Goal: Task Accomplishment & Management: Use online tool/utility

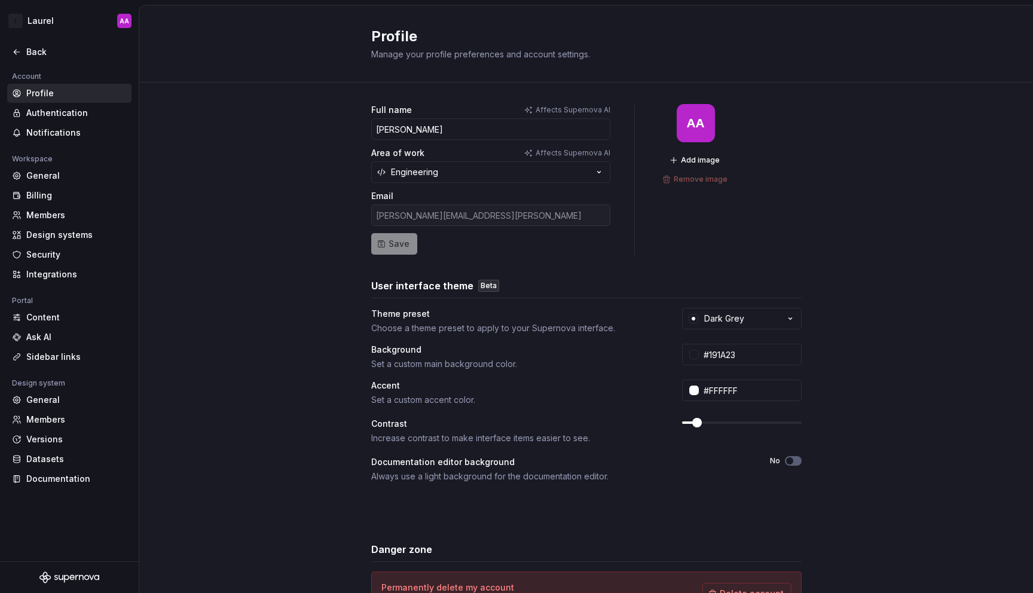
click at [631, 50] on div "Manage your profile preferences and account settings." at bounding box center [550, 54] width 359 height 12
click at [203, 48] on div "Profile Manage your profile preferences and account settings." at bounding box center [586, 43] width 894 height 77
click at [33, 54] on div "Back" at bounding box center [76, 52] width 100 height 12
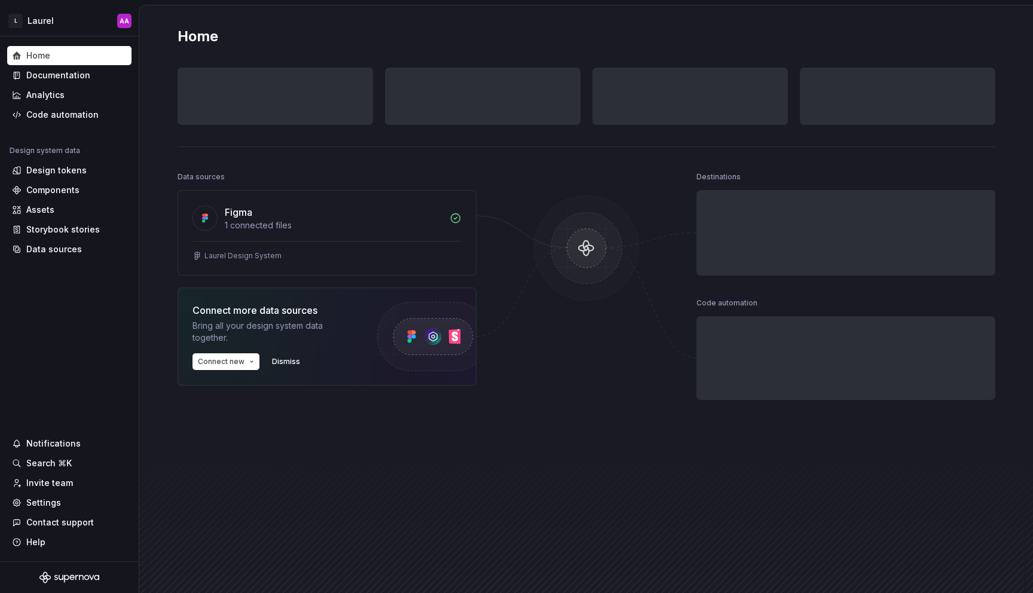
click at [368, 176] on div "Data sources" at bounding box center [327, 177] width 299 height 17
click at [348, 221] on div "1 connected files" at bounding box center [334, 225] width 218 height 12
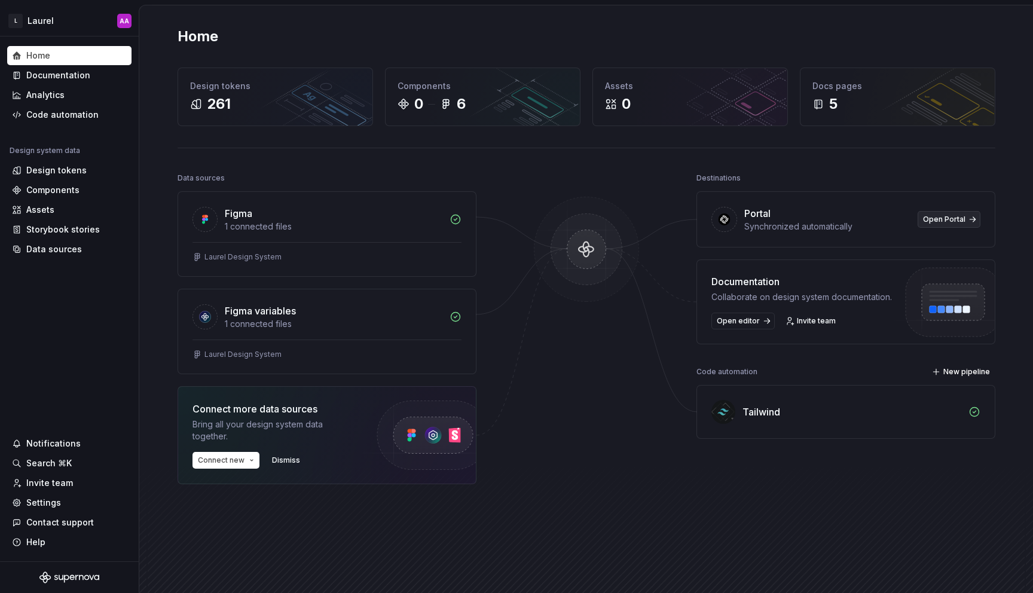
click at [943, 221] on span "Open Portal" at bounding box center [944, 220] width 42 height 10
click at [751, 412] on div "Tailwind" at bounding box center [761, 412] width 38 height 14
click at [820, 414] on div "Tailwind" at bounding box center [851, 412] width 219 height 14
click at [970, 411] on icon at bounding box center [974, 412] width 12 height 12
click at [46, 114] on div "Code automation" at bounding box center [62, 115] width 72 height 12
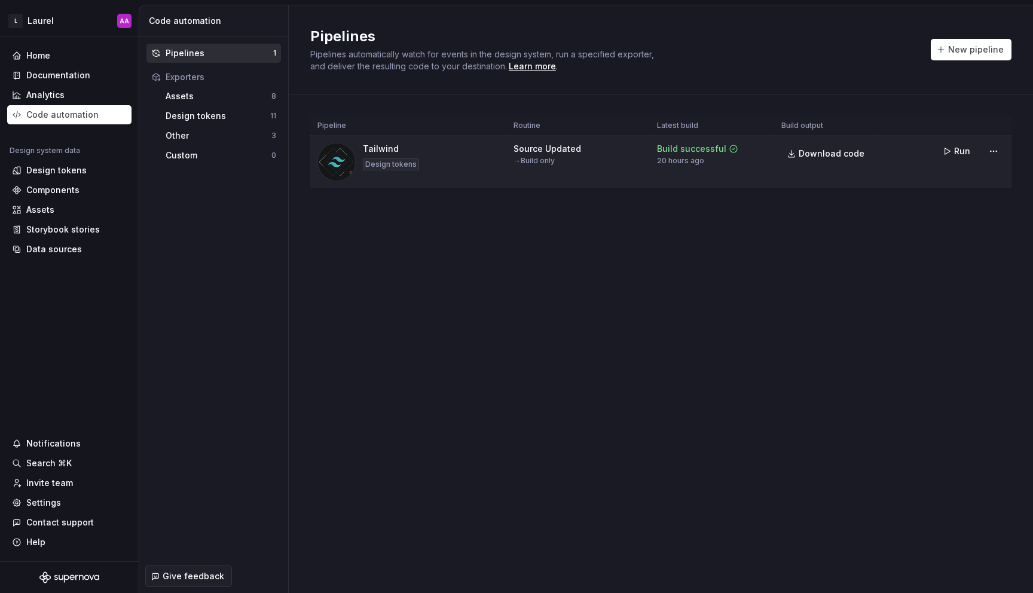
click at [458, 173] on div "Tailwind Design tokens" at bounding box center [408, 162] width 182 height 38
click at [757, 179] on td "Build successful 20 hours ago" at bounding box center [712, 162] width 124 height 53
click at [959, 151] on span "Run" at bounding box center [962, 151] width 16 height 12
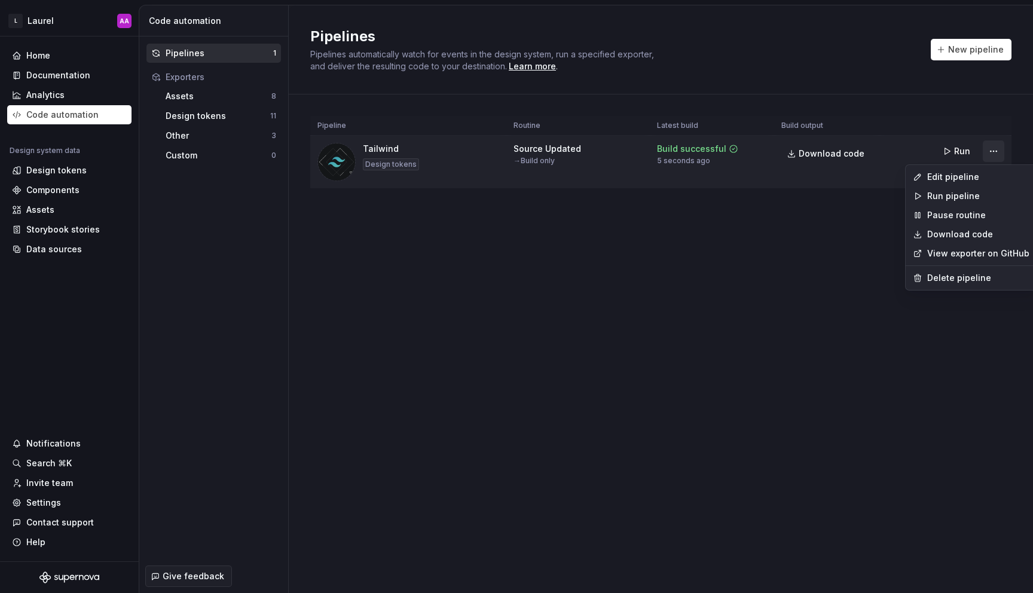
click at [993, 149] on html "L Laurel AA Home Documentation Analytics Code automation Design system data Des…" at bounding box center [516, 296] width 1033 height 593
click at [864, 240] on html "L Laurel AA Home Documentation Analytics Code automation Design system data Des…" at bounding box center [516, 296] width 1033 height 593
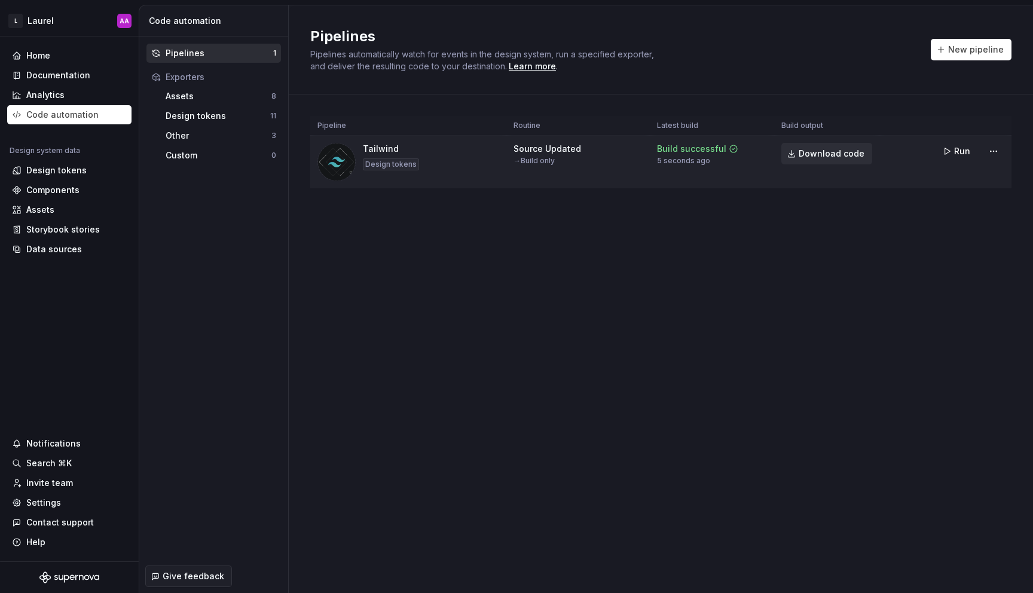
click at [799, 152] on span "Download code" at bounding box center [832, 154] width 66 height 12
